Goal: Task Accomplishment & Management: Use online tool/utility

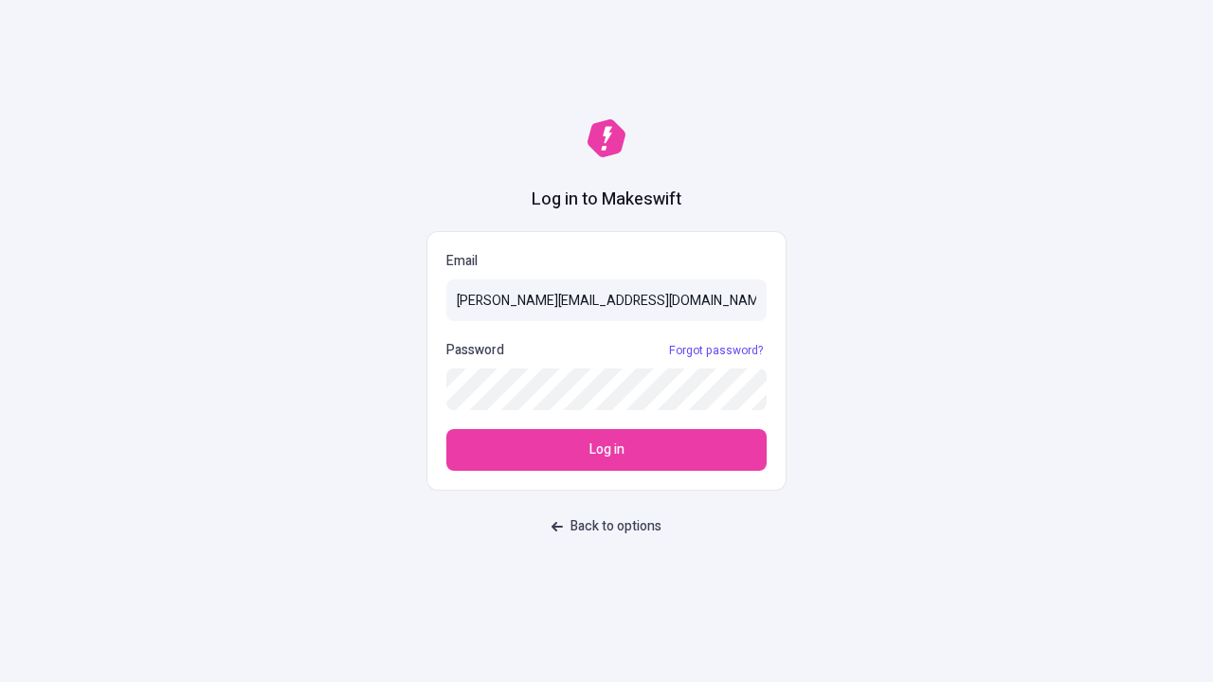
type input "[PERSON_NAME][EMAIL_ADDRESS][DOMAIN_NAME]"
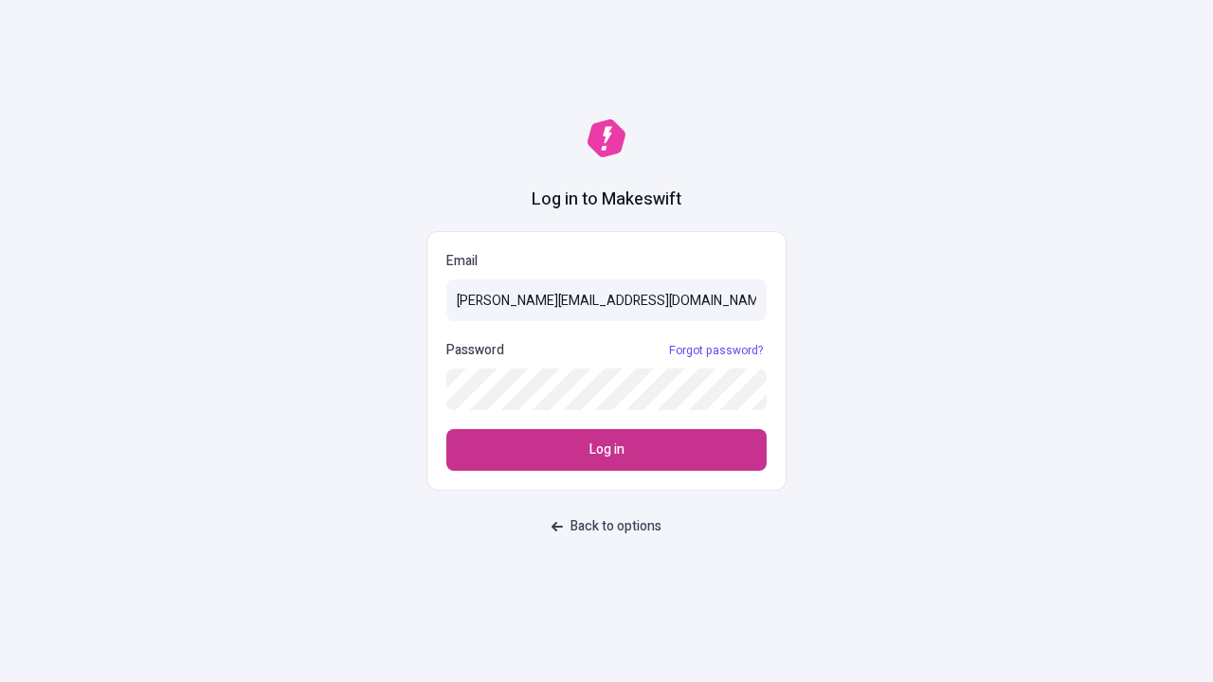
click at [606, 450] on span "Log in" at bounding box center [606, 450] width 35 height 21
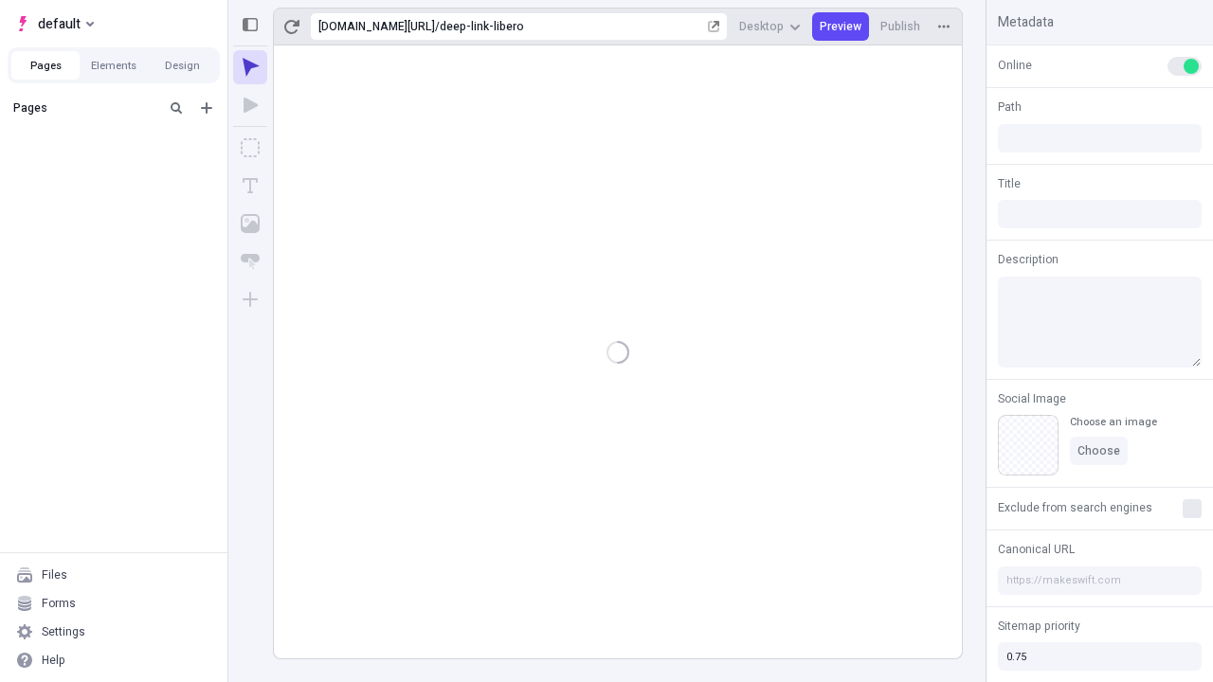
type input "/deep-link-libero"
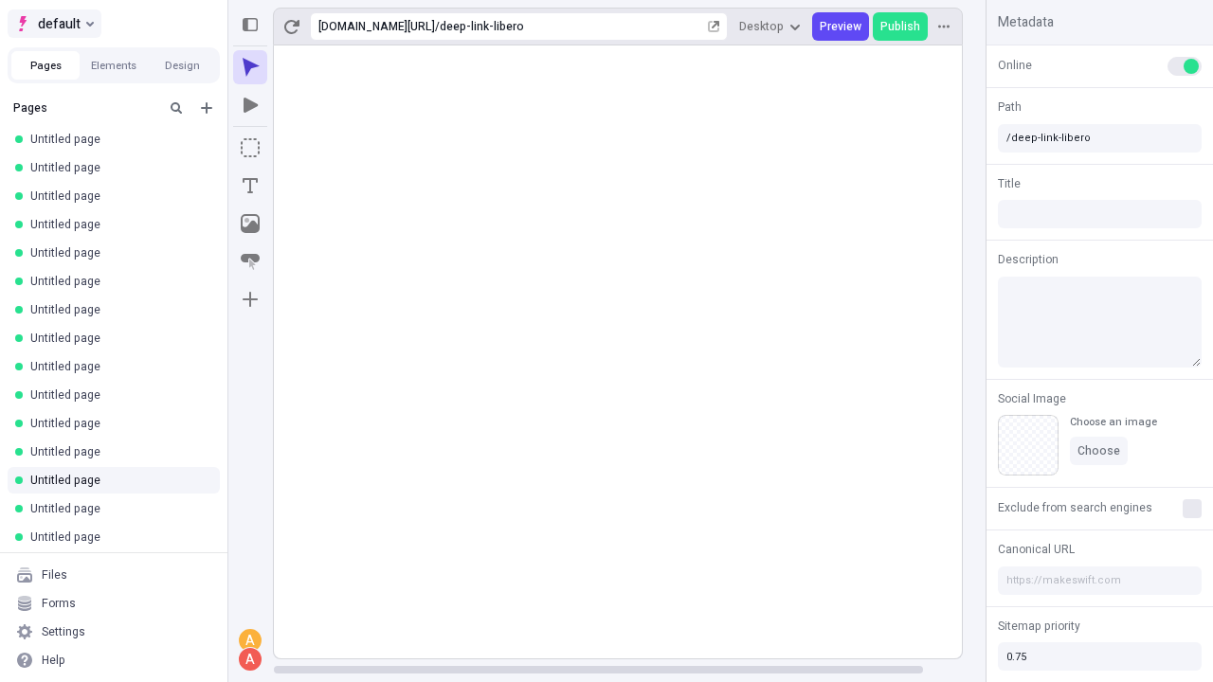
click at [53, 24] on span "default" at bounding box center [59, 23] width 43 height 23
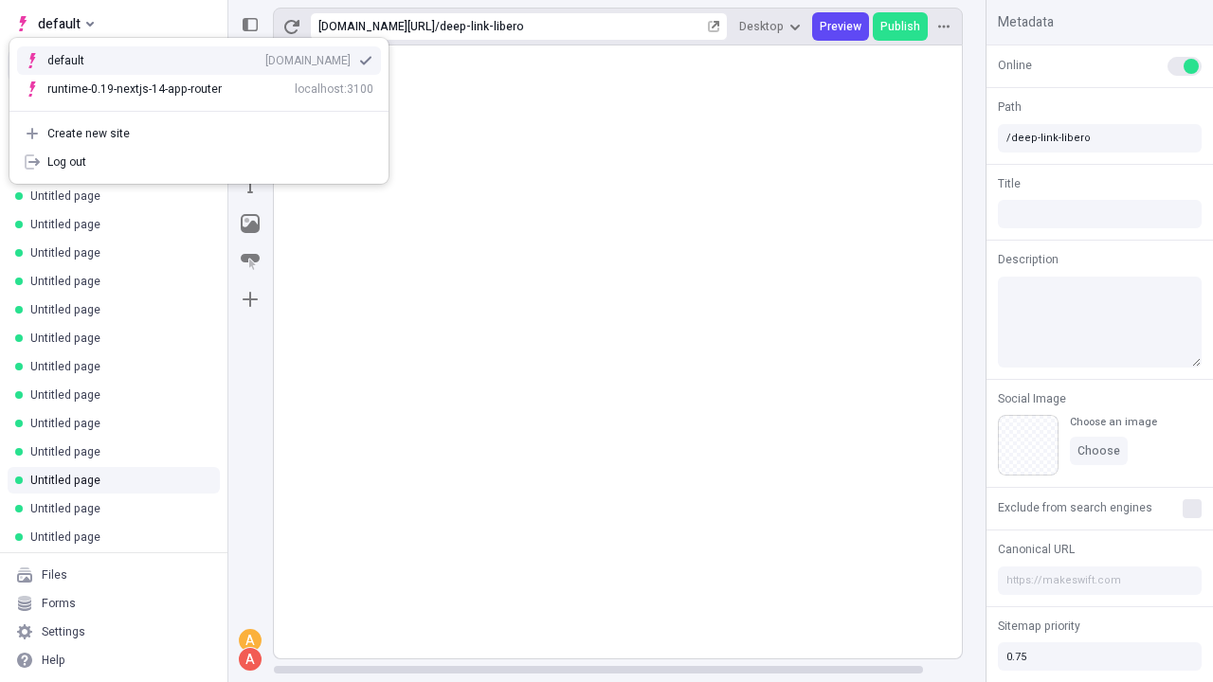
click at [265, 57] on div "[DOMAIN_NAME]" at bounding box center [307, 60] width 85 height 15
click at [207, 108] on icon "Add new" at bounding box center [206, 107] width 11 height 11
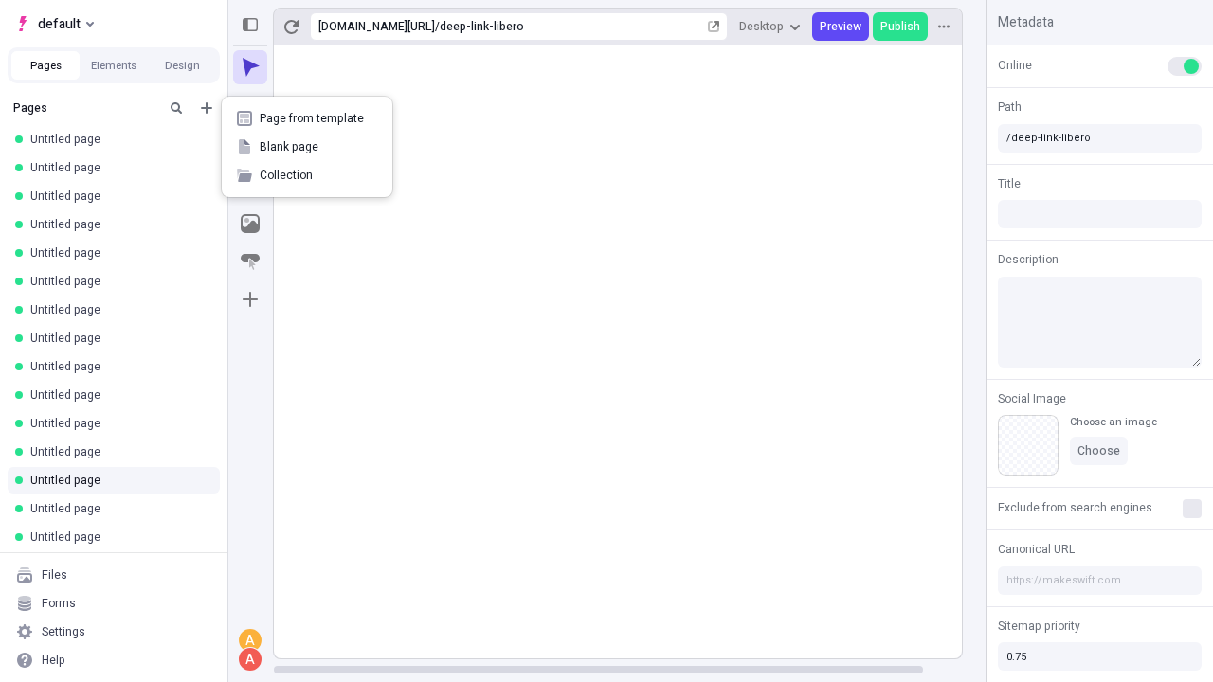
click at [307, 147] on span "Blank page" at bounding box center [318, 146] width 117 height 15
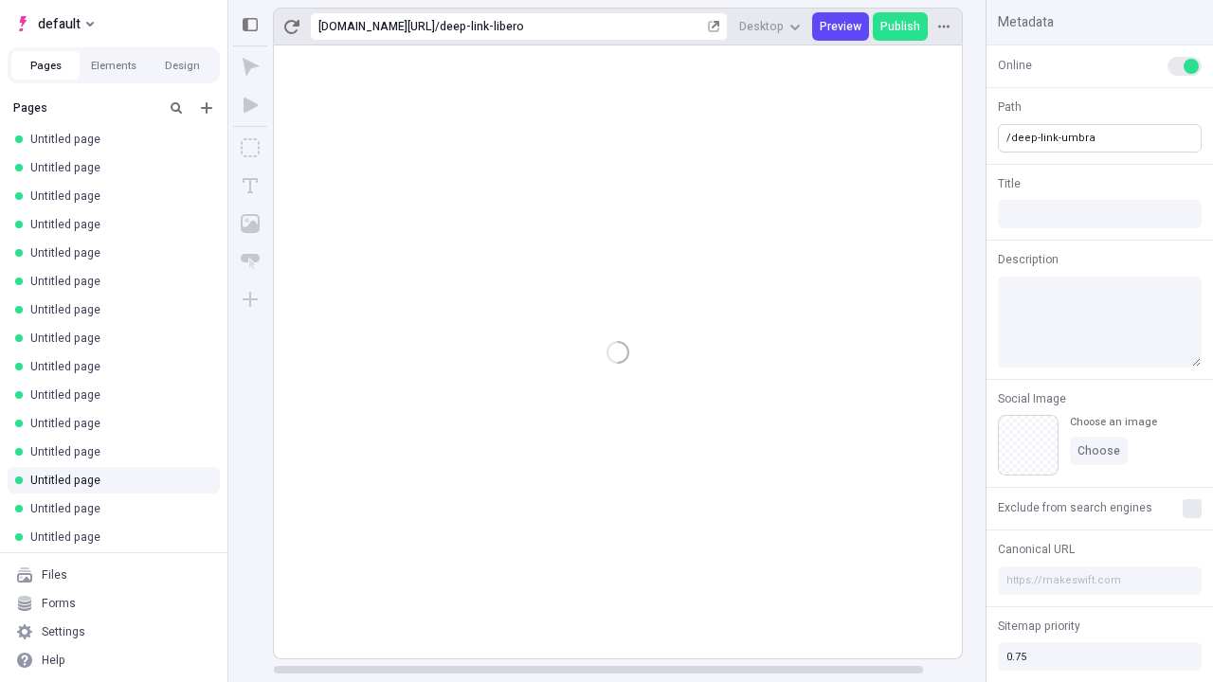
type input "/deep-link-umbra"
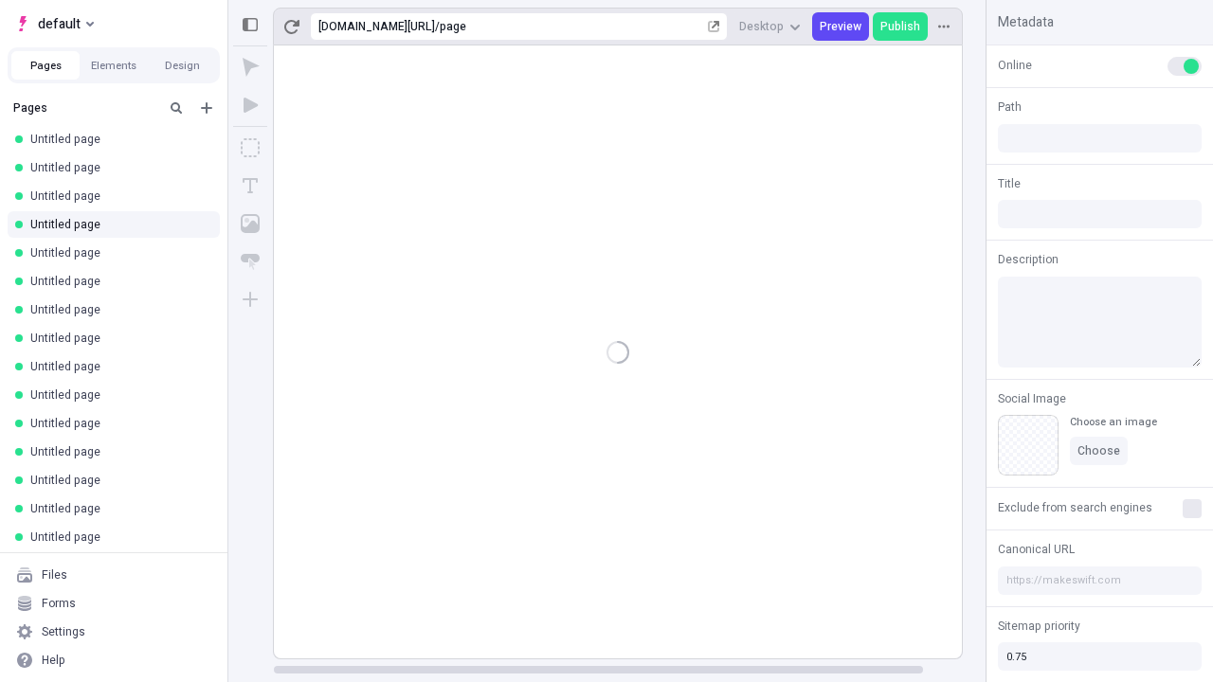
type input "/page"
